Goal: Transaction & Acquisition: Purchase product/service

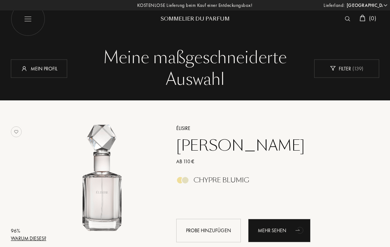
select select "DE"
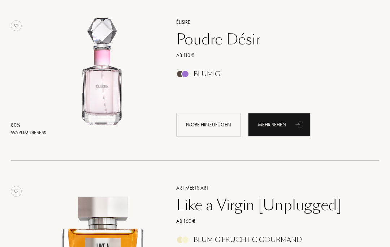
scroll to position [1265, 0]
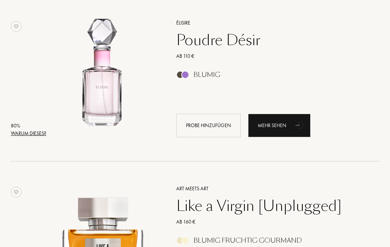
click at [287, 125] on div "Mehr sehen" at bounding box center [279, 125] width 63 height 23
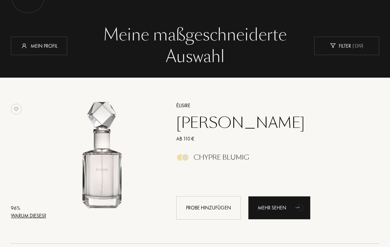
scroll to position [23, 0]
click at [284, 207] on div "Mehr sehen" at bounding box center [279, 207] width 63 height 23
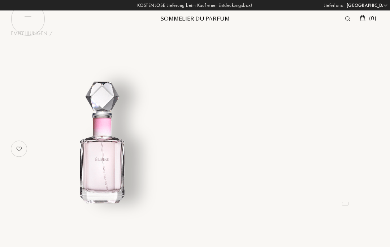
select select "DE"
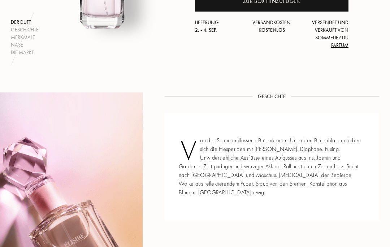
scroll to position [174, 0]
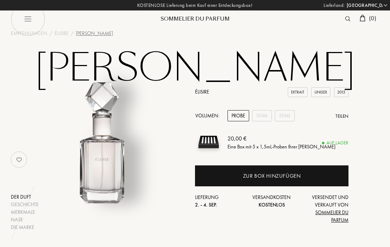
select select "DE"
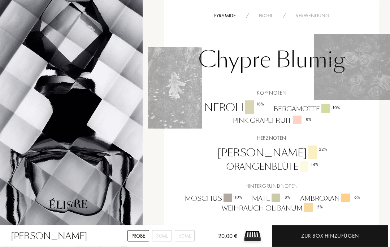
scroll to position [432, 0]
click at [185, 242] on div "50mL" at bounding box center [185, 236] width 20 height 11
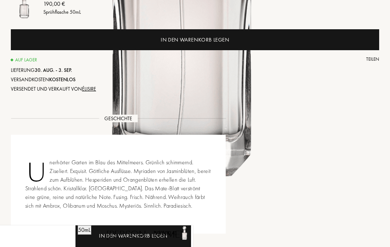
select select "DE"
